Goal: Check status: Check status

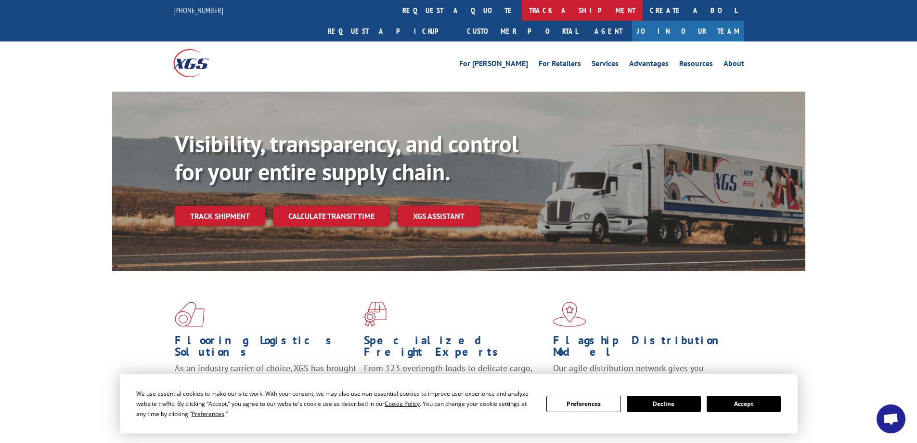
click at [522, 8] on link "track a shipment" at bounding box center [582, 10] width 121 height 21
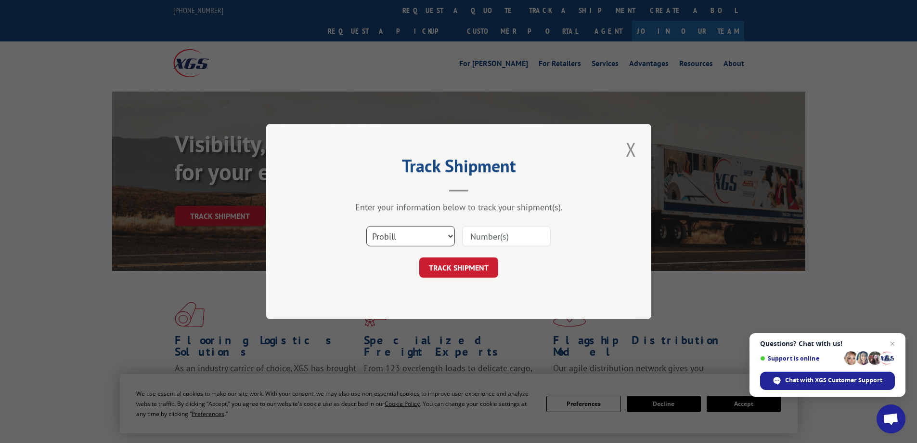
click at [404, 234] on select "Select category... Probill BOL PO" at bounding box center [410, 236] width 89 height 20
select select "bol"
click at [366, 226] on select "Select category... Probill BOL PO" at bounding box center [410, 236] width 89 height 20
click at [428, 259] on button "TRACK SHIPMENT" at bounding box center [458, 267] width 79 height 20
click at [498, 230] on input at bounding box center [506, 236] width 89 height 20
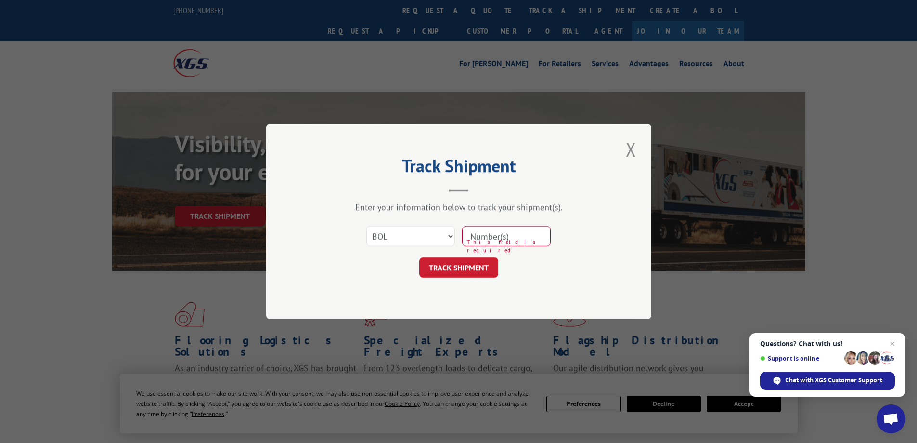
paste input "4866023"
type input "4866023"
click at [447, 272] on button "TRACK SHIPMENT" at bounding box center [458, 267] width 79 height 20
